Goal: Complete application form: Complete application form

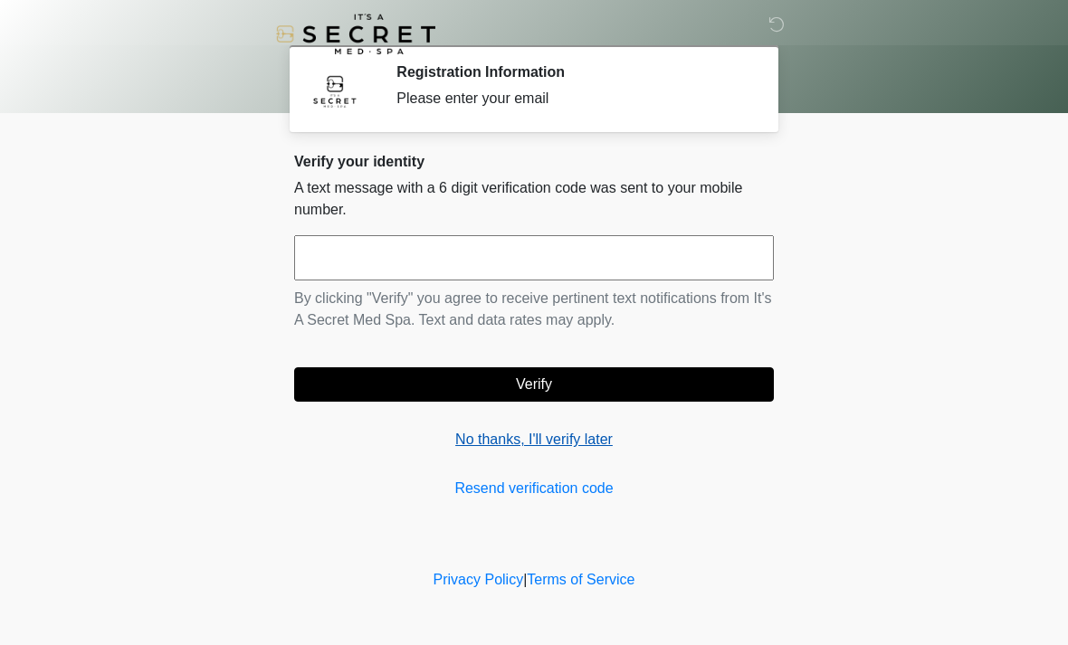
click at [509, 446] on link "No thanks, I'll verify later" at bounding box center [534, 440] width 480 height 22
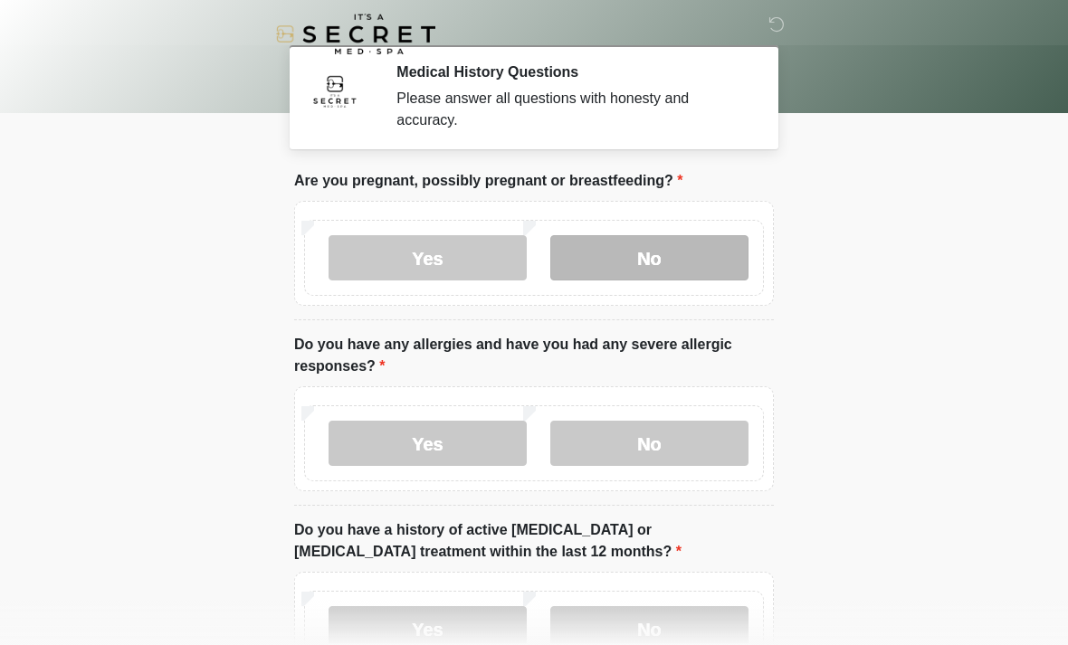
click at [666, 250] on label "No" at bounding box center [649, 257] width 198 height 45
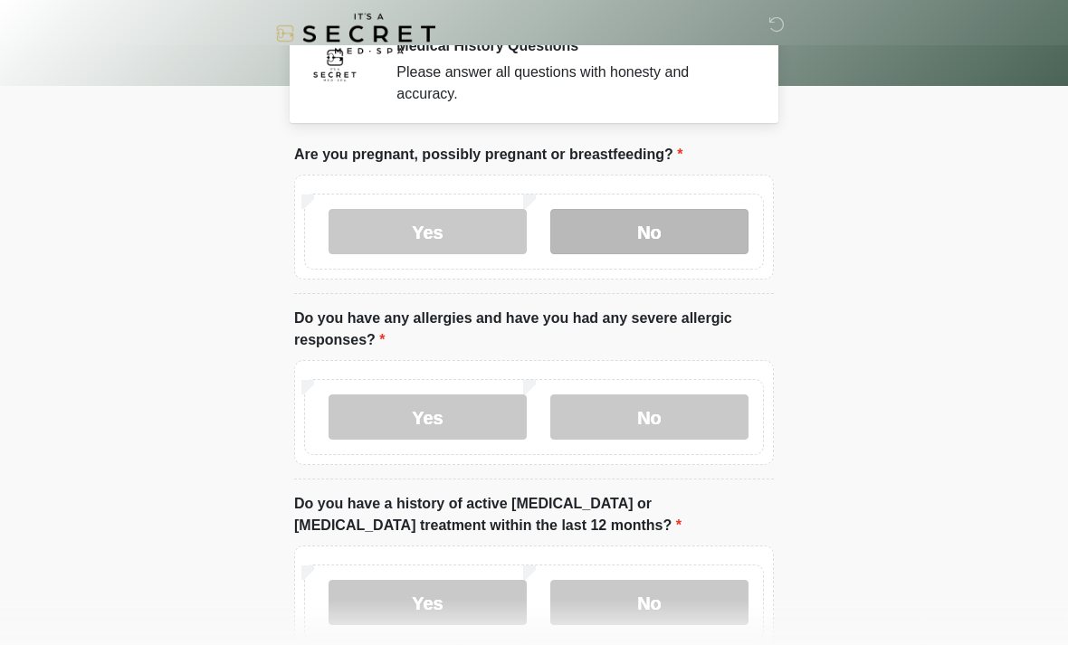
scroll to position [27, 0]
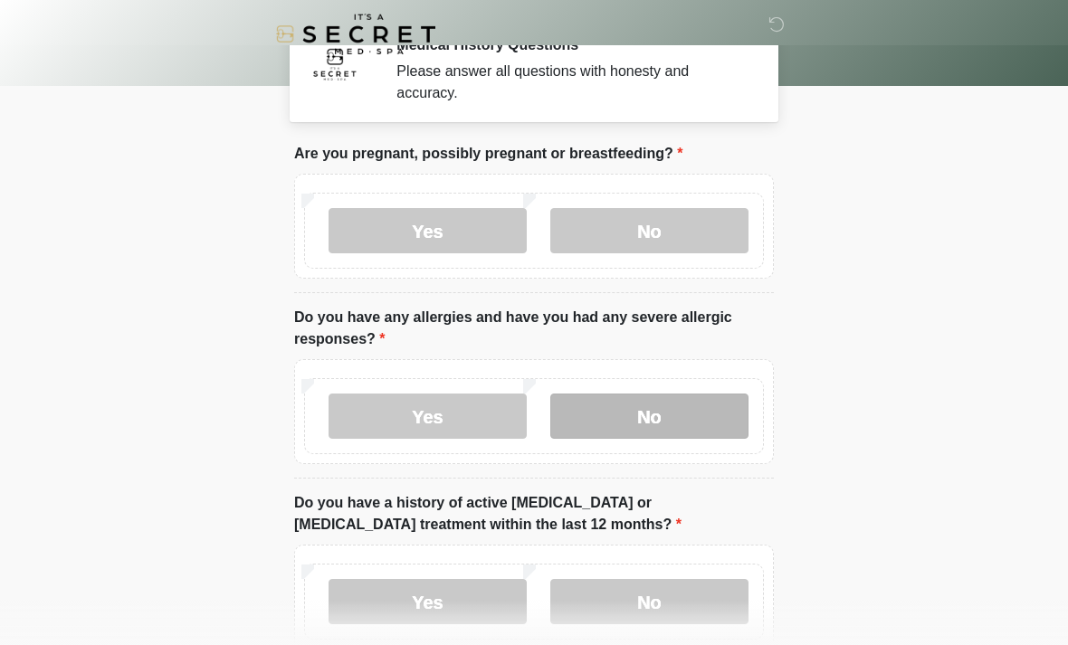
click at [693, 411] on label "No" at bounding box center [649, 416] width 198 height 45
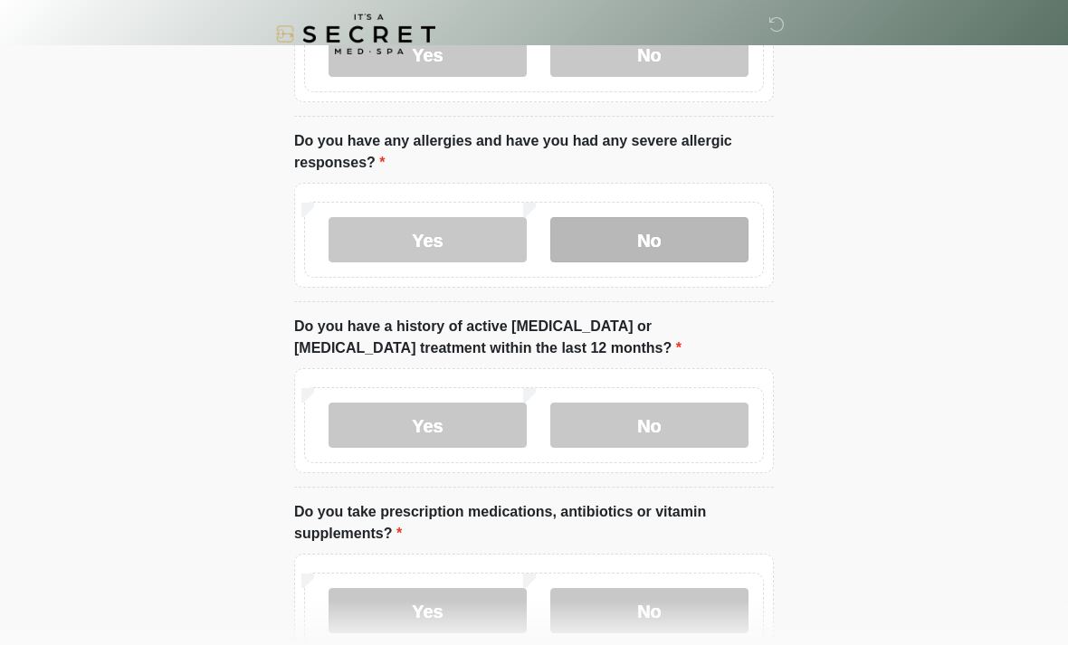
scroll to position [204, 0]
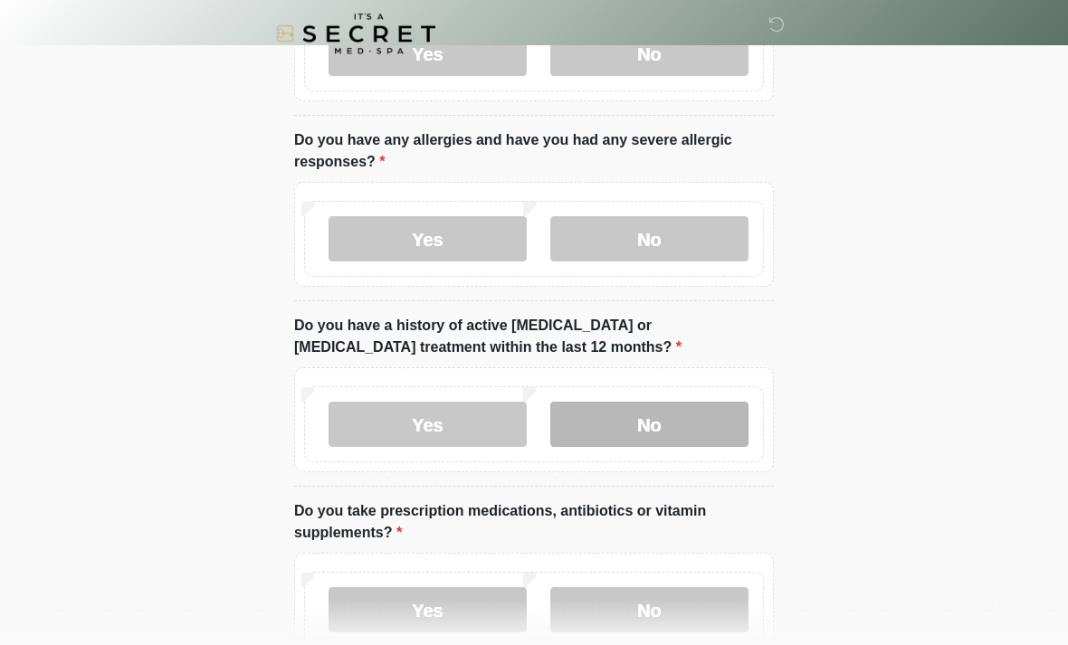
click at [688, 426] on label "No" at bounding box center [649, 425] width 198 height 45
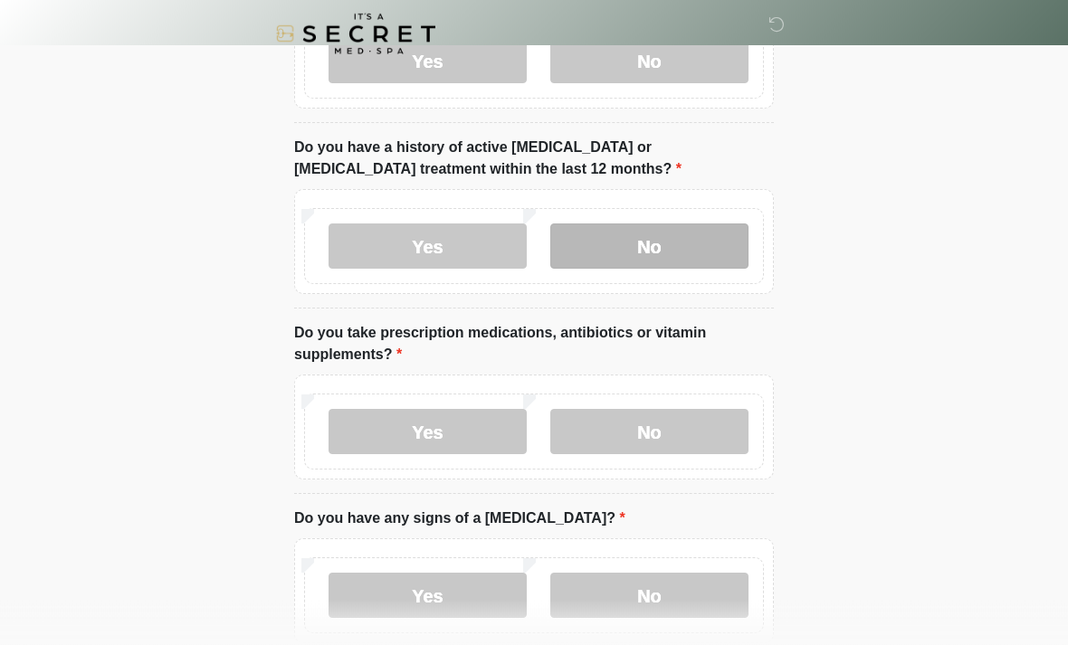
scroll to position [384, 0]
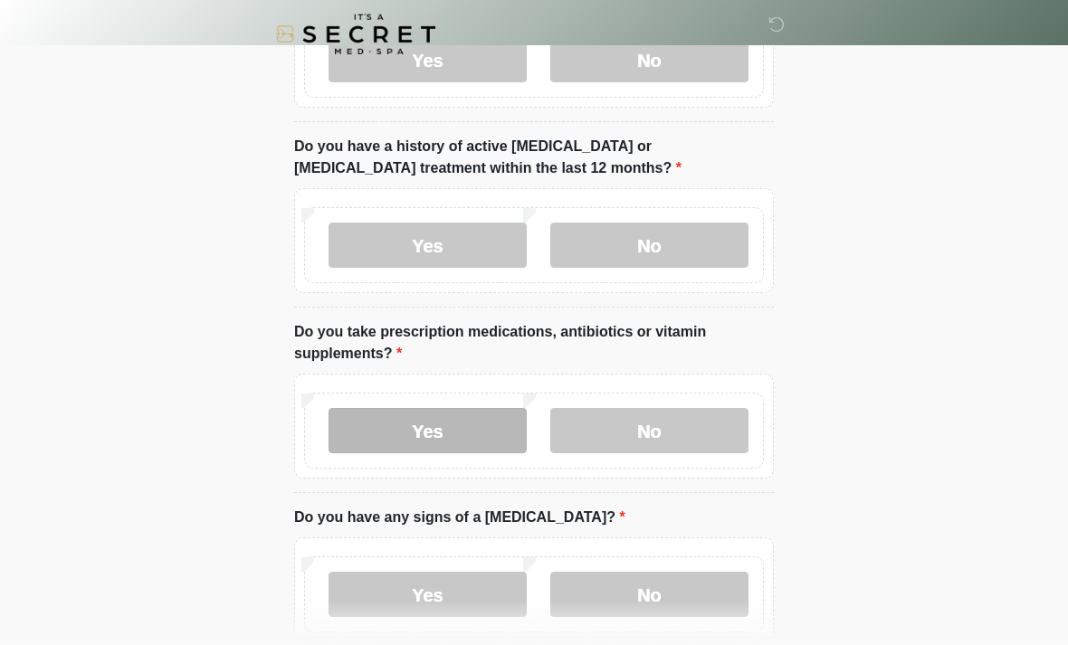
click at [480, 434] on label "Yes" at bounding box center [428, 430] width 198 height 45
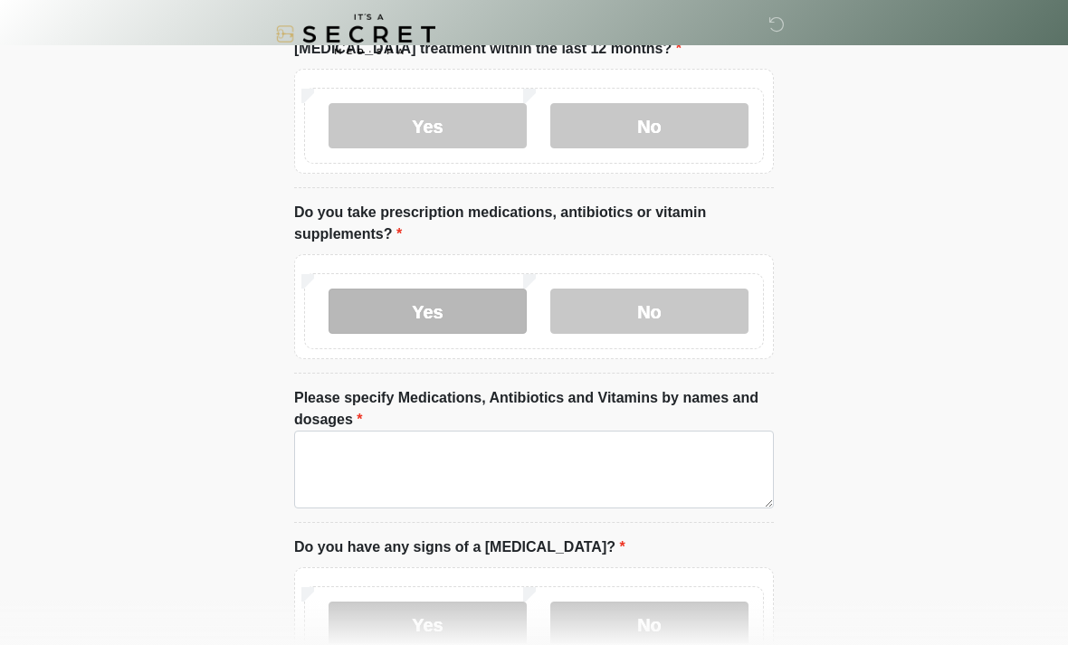
scroll to position [520, 0]
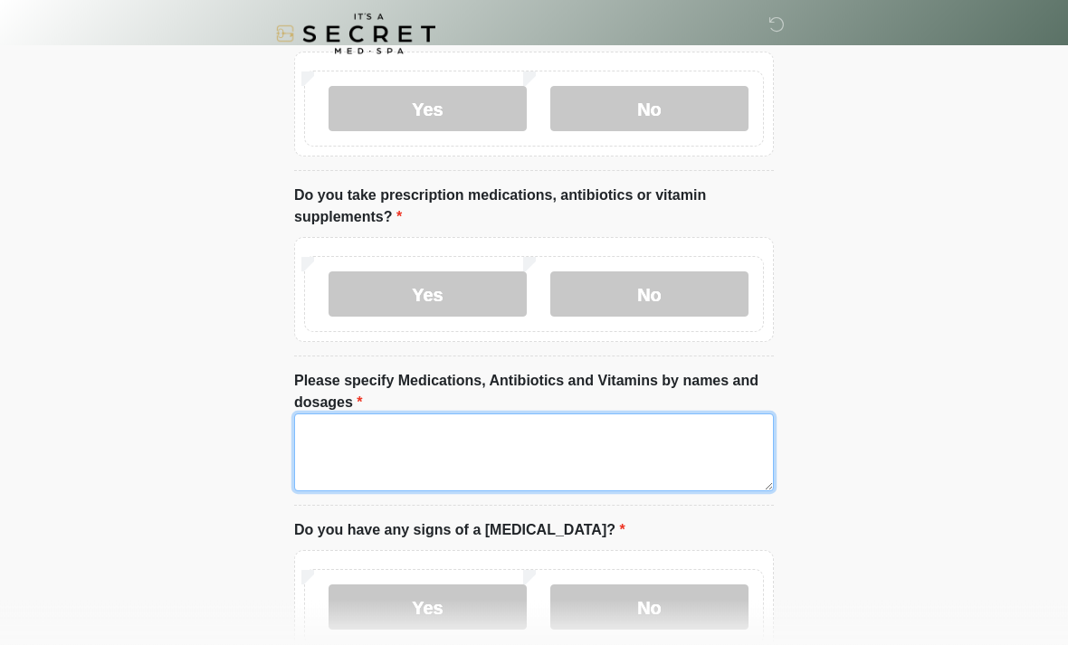
click at [657, 446] on textarea "Please specify Medications, Antibiotics and Vitamins by names and dosages" at bounding box center [534, 454] width 480 height 78
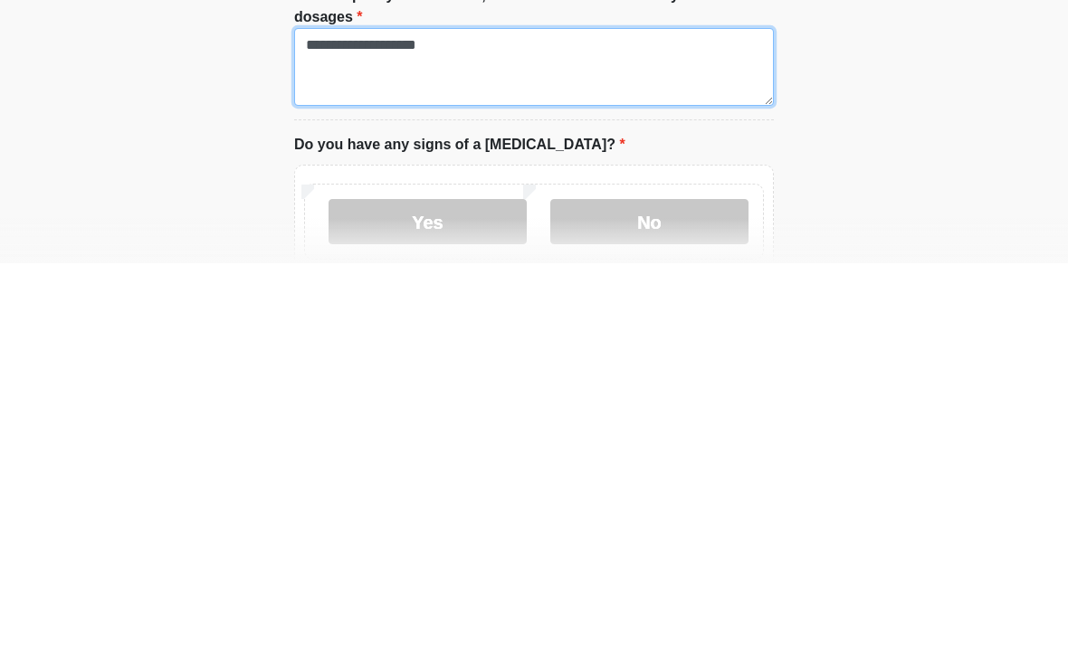
scroll to position [525, 0]
type textarea "**********"
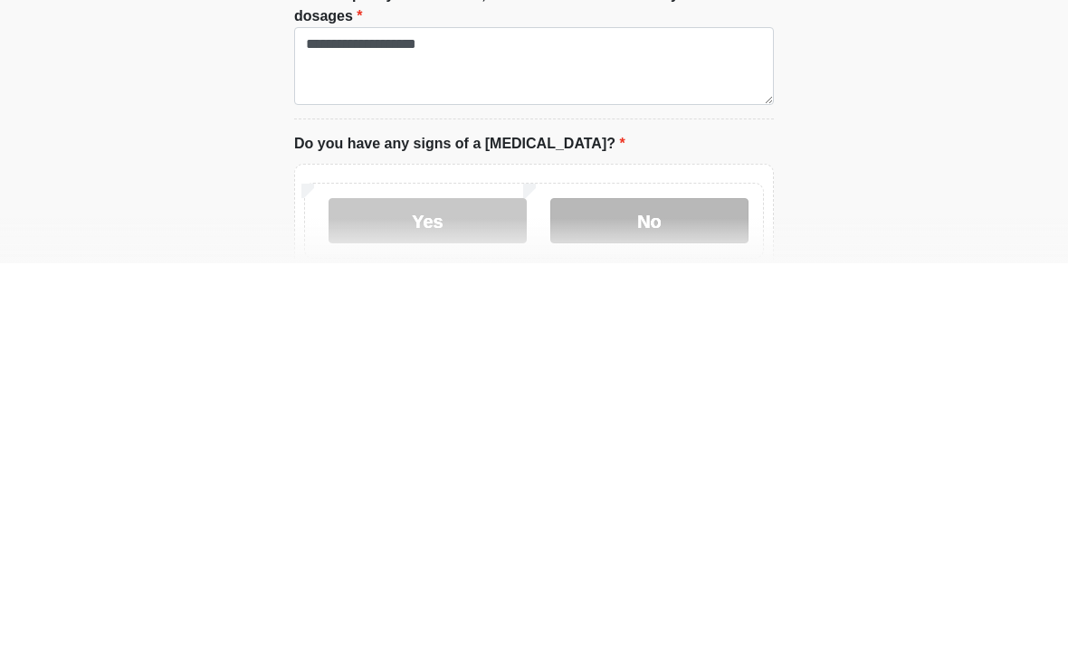
click at [697, 580] on label "No" at bounding box center [649, 602] width 198 height 45
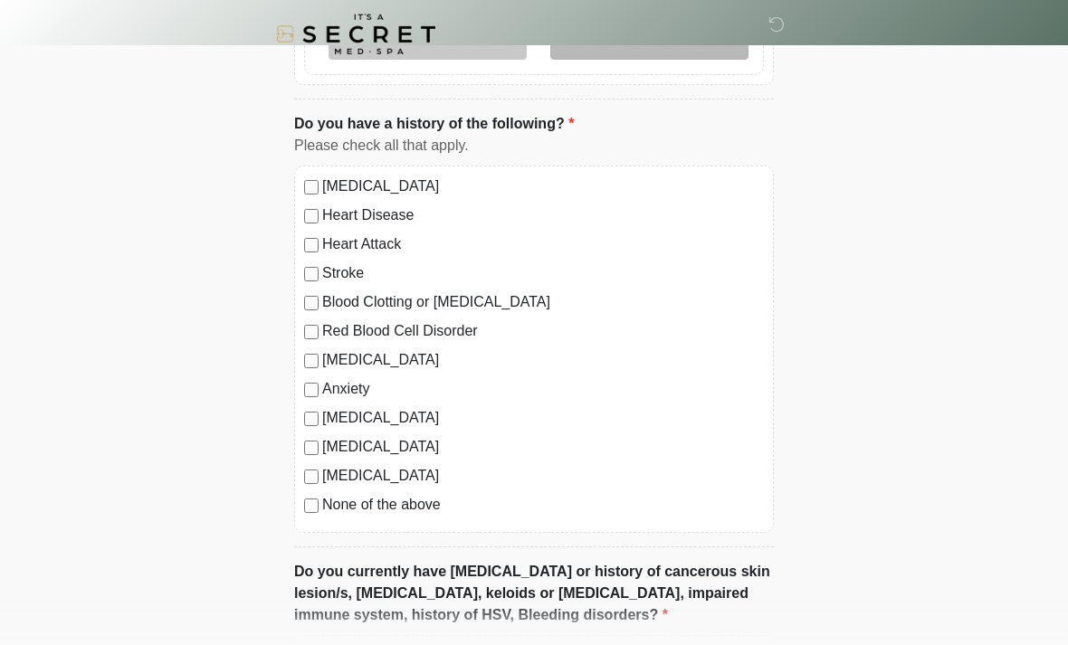
scroll to position [1094, 0]
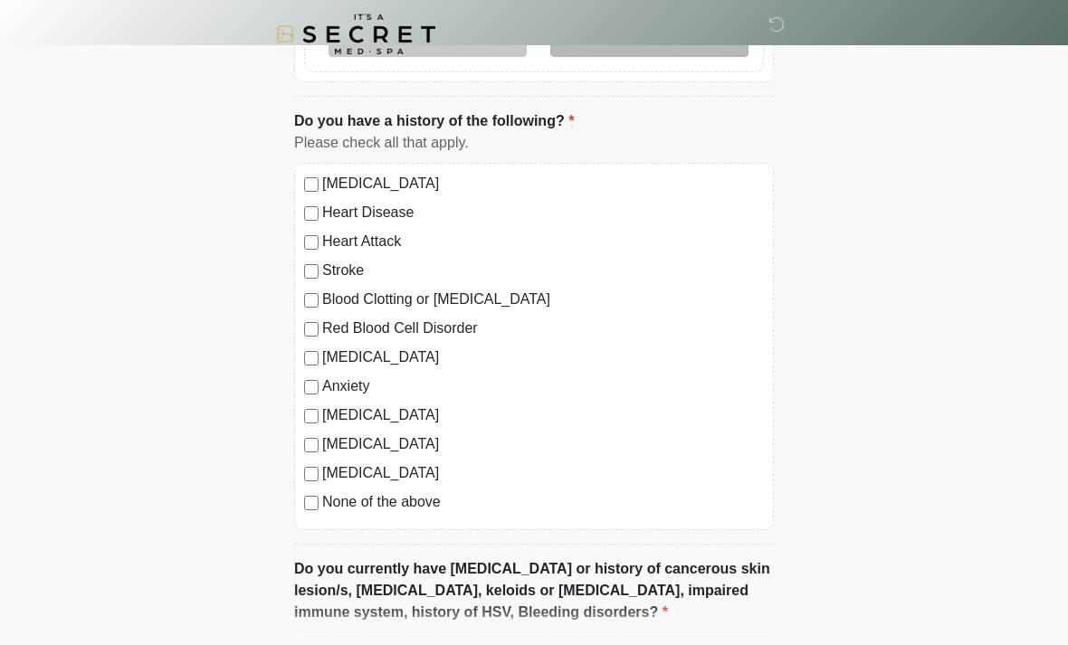
click at [322, 361] on label "[MEDICAL_DATA]" at bounding box center [543, 358] width 442 height 22
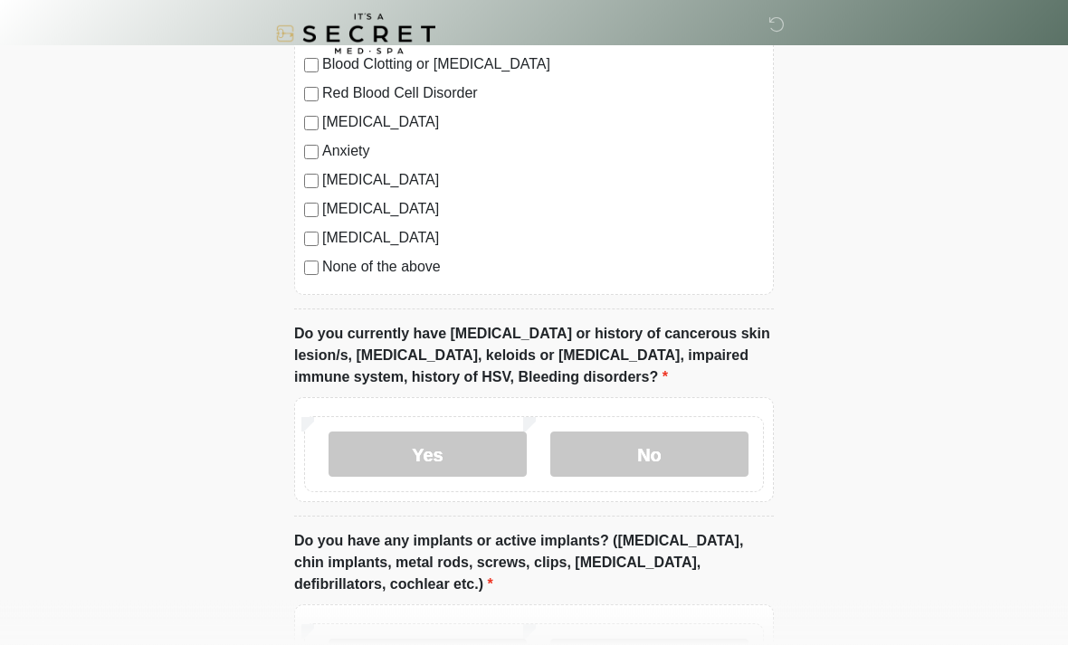
scroll to position [1330, 0]
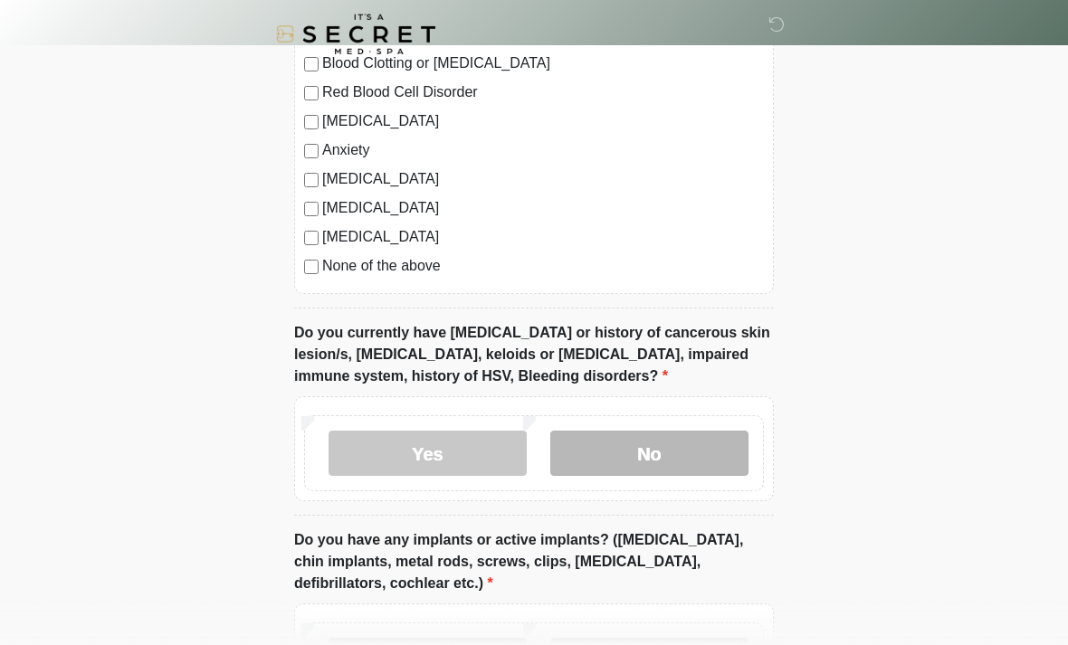
click at [695, 451] on label "No" at bounding box center [649, 453] width 198 height 45
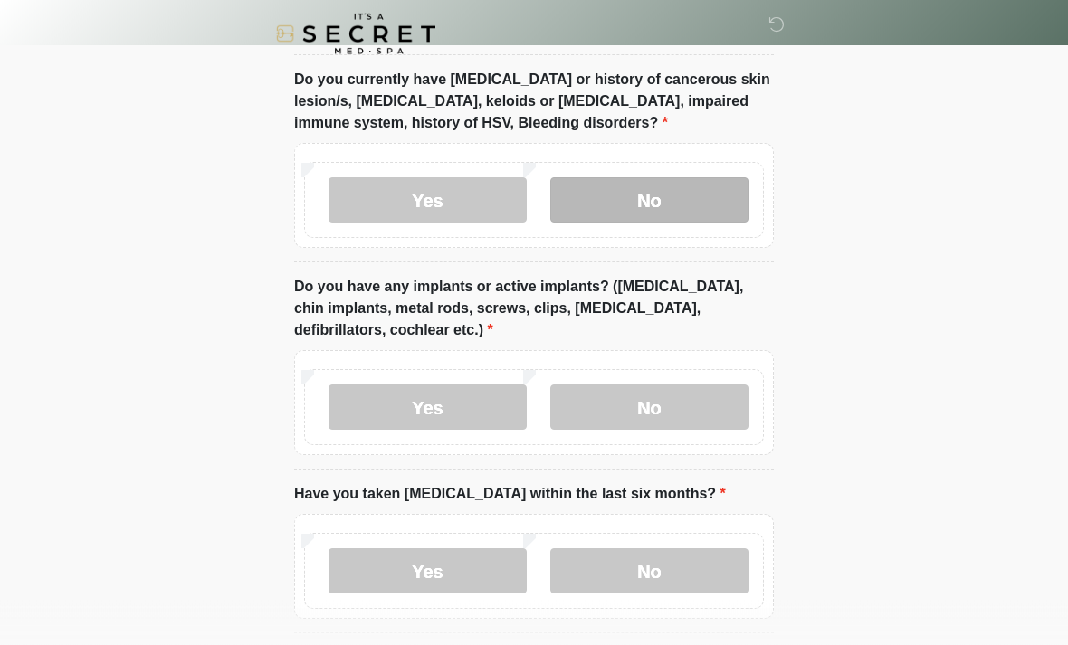
scroll to position [1598, 0]
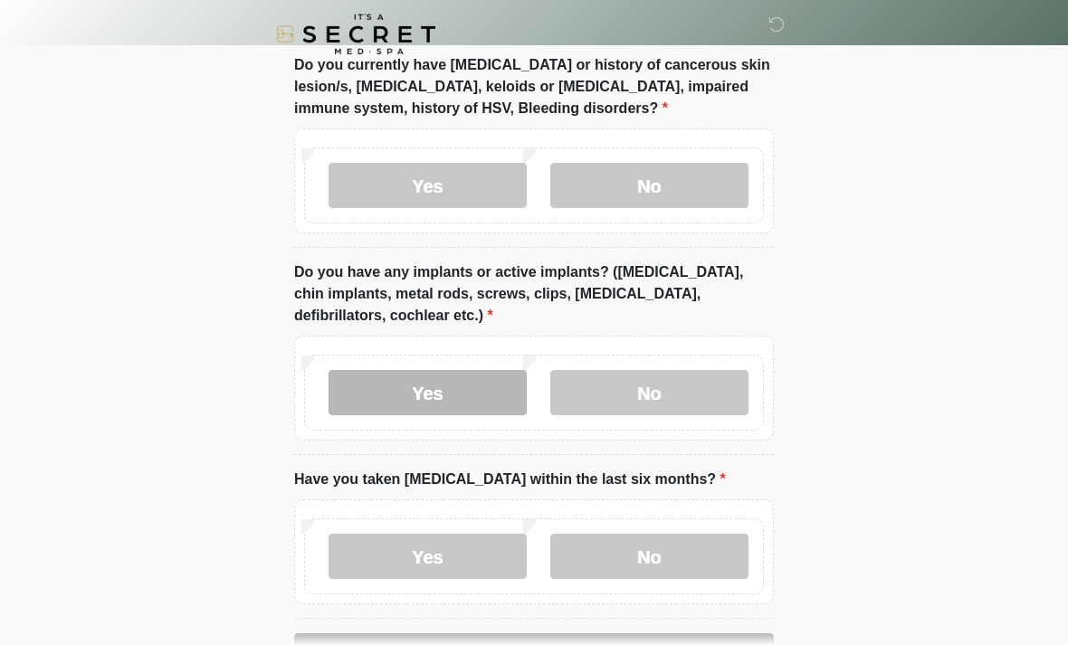
click at [459, 379] on label "Yes" at bounding box center [428, 392] width 198 height 45
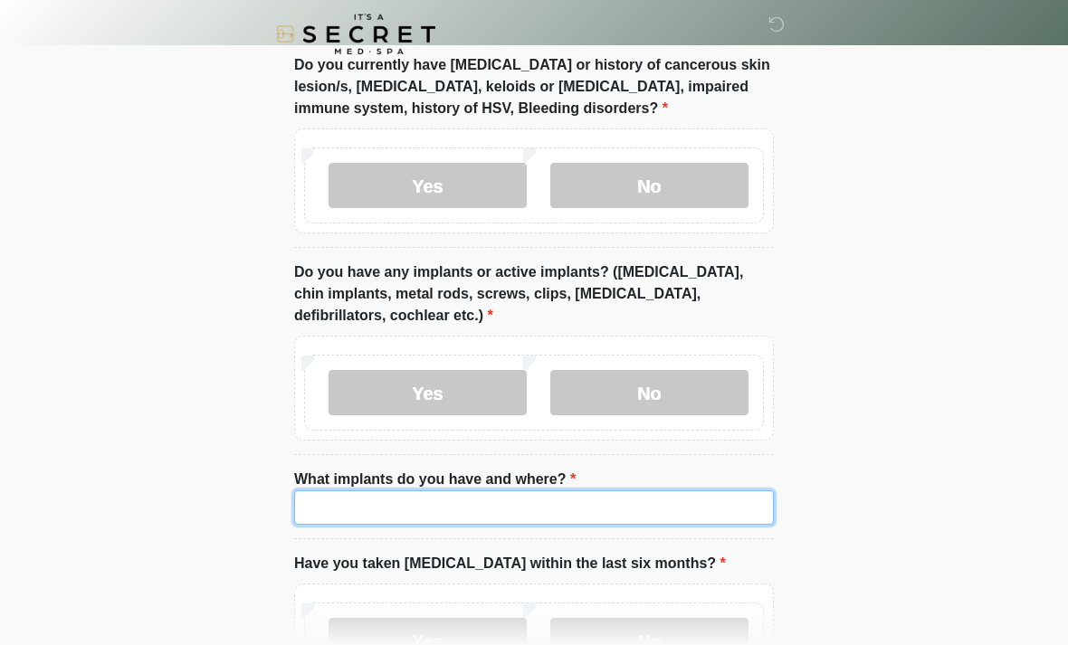
click at [645, 497] on input "What implants do you have and where?" at bounding box center [534, 508] width 480 height 34
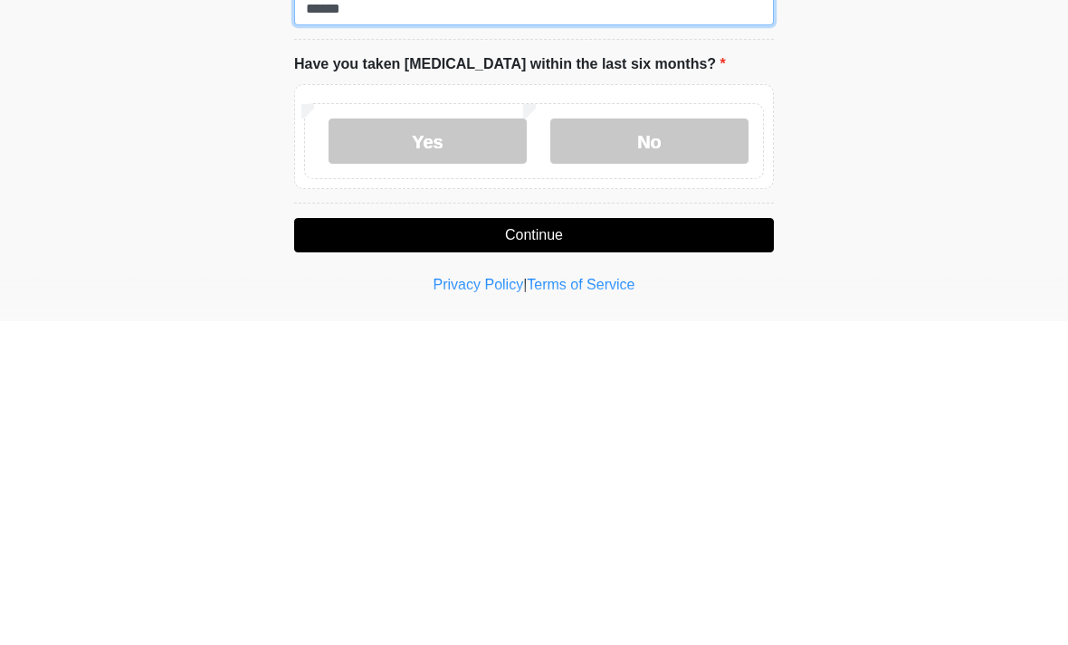
scroll to position [1781, 0]
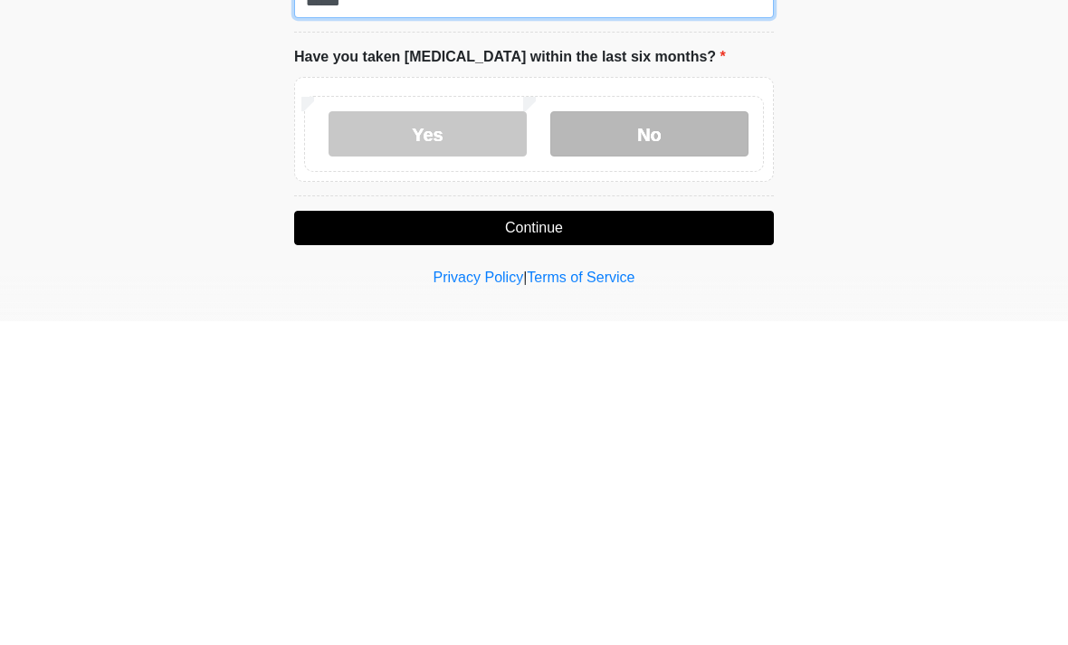
type input "******"
click at [697, 435] on label "No" at bounding box center [649, 457] width 198 height 45
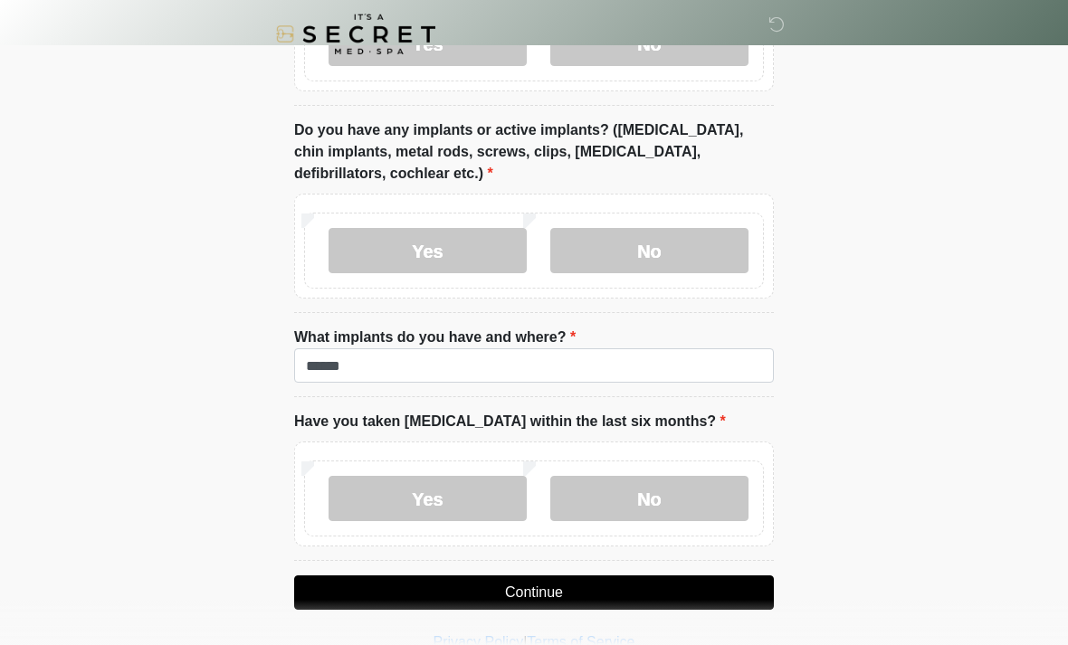
click at [701, 577] on button "Continue" at bounding box center [534, 593] width 480 height 34
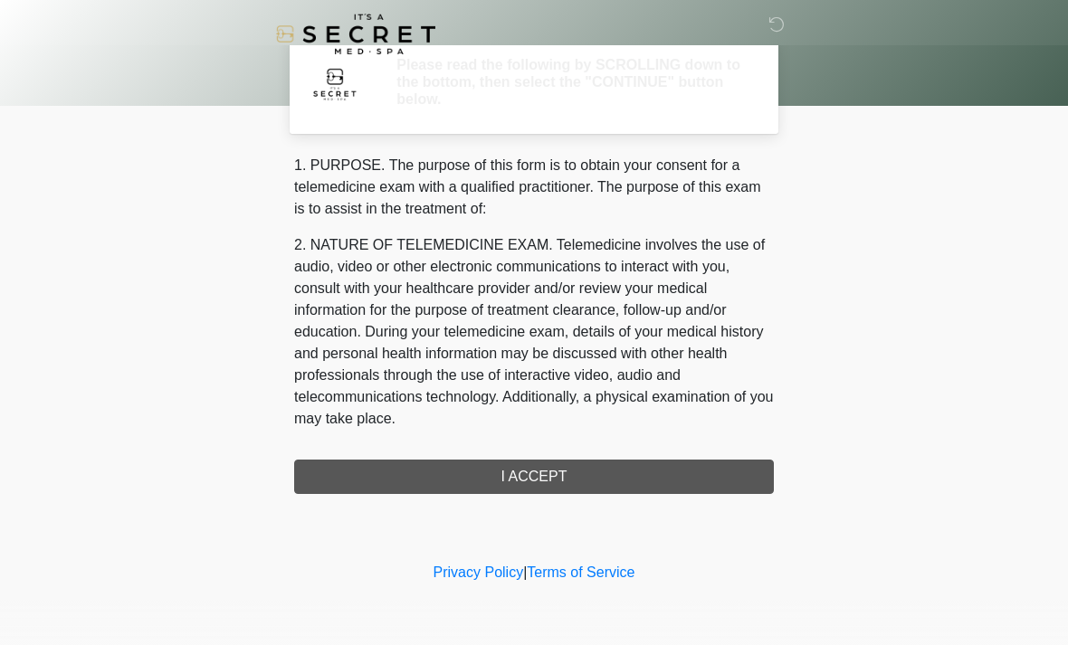
scroll to position [0, 0]
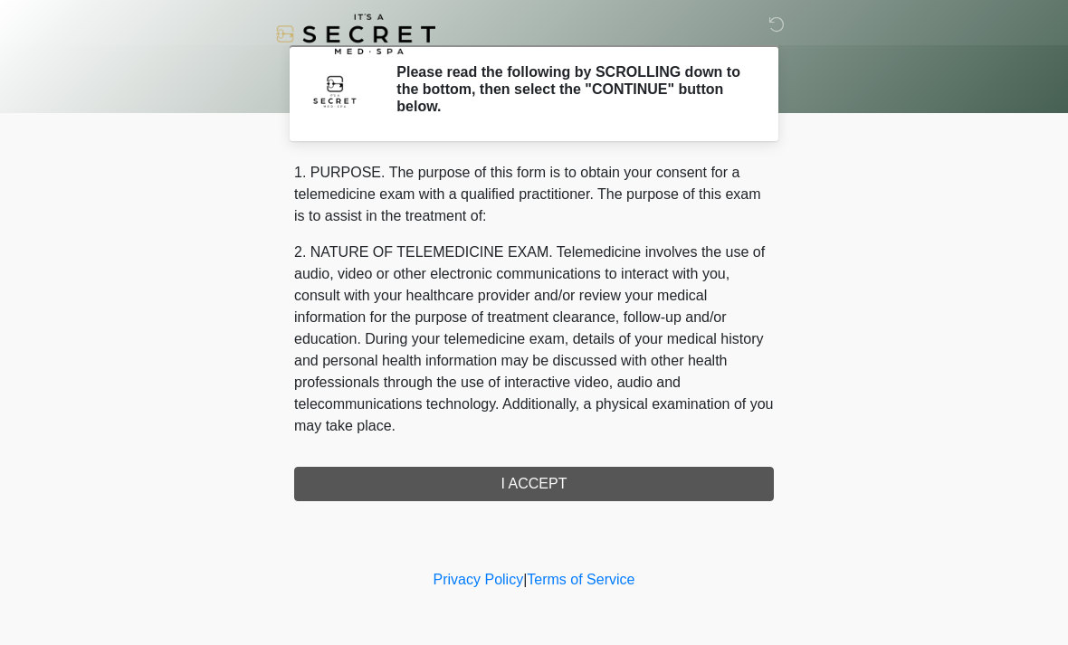
click at [664, 481] on div "1. PURPOSE. The purpose of this form is to obtain your consent for a telemedici…" at bounding box center [534, 331] width 480 height 339
click at [570, 490] on div "1. PURPOSE. The purpose of this form is to obtain your consent for a telemedici…" at bounding box center [534, 331] width 480 height 339
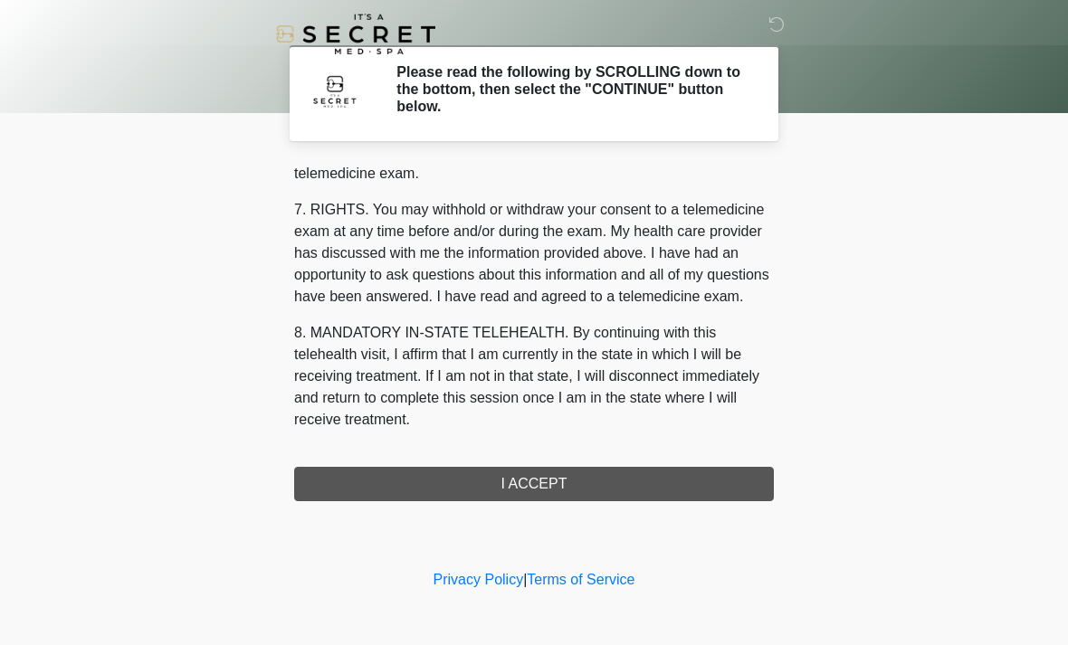
scroll to position [767, 0]
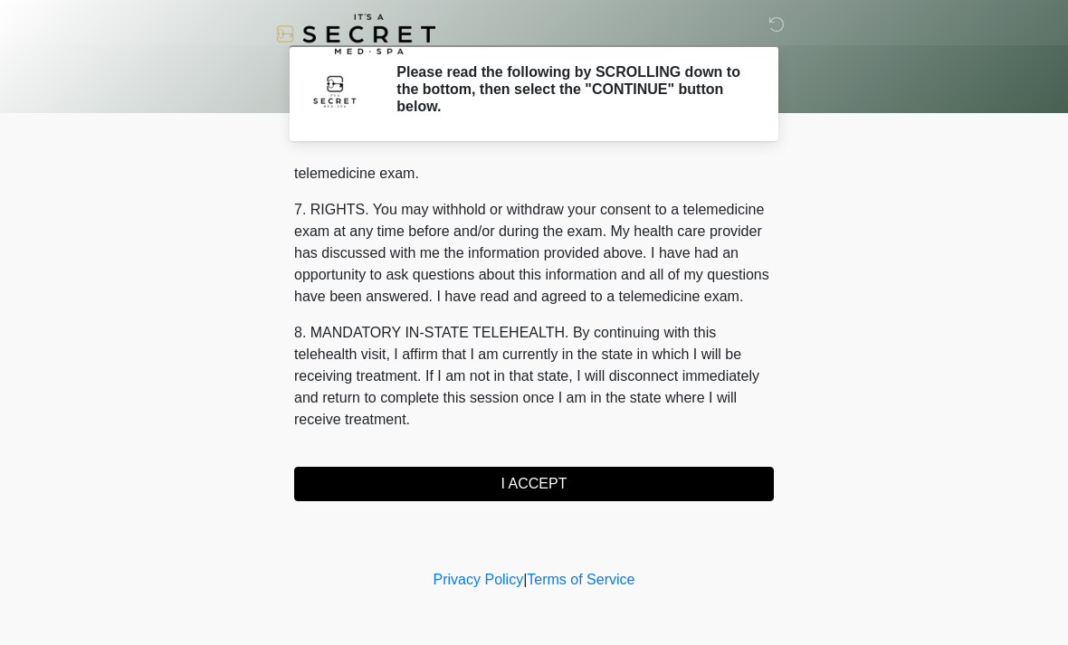
click at [584, 492] on button "I ACCEPT" at bounding box center [534, 484] width 480 height 34
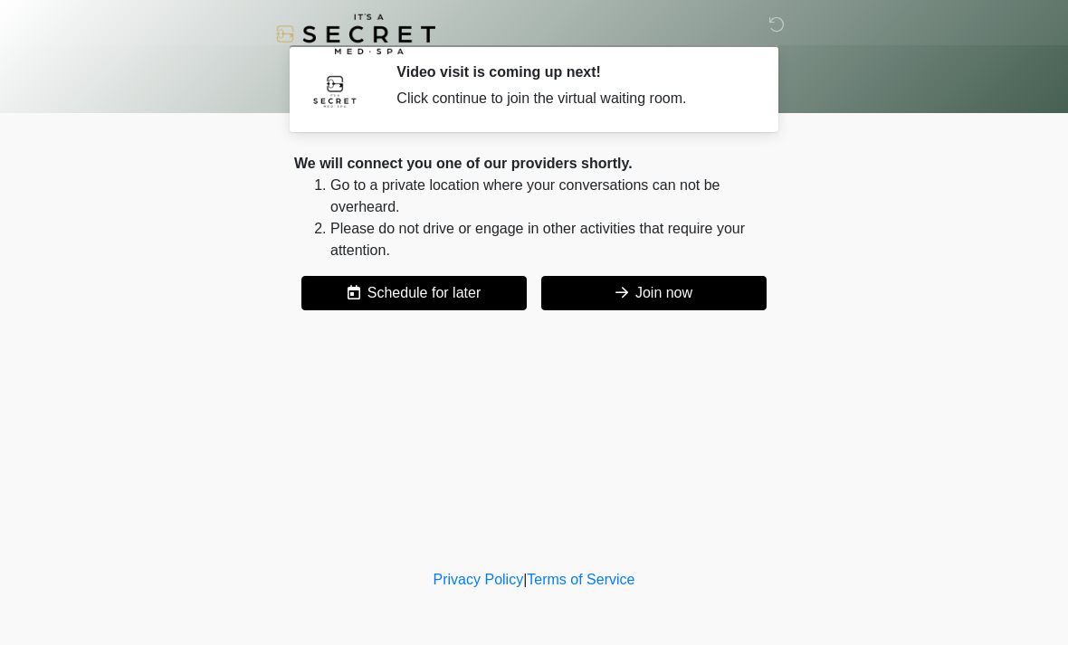
click at [723, 300] on button "Join now" at bounding box center [653, 293] width 225 height 34
